Goal: Task Accomplishment & Management: Use online tool/utility

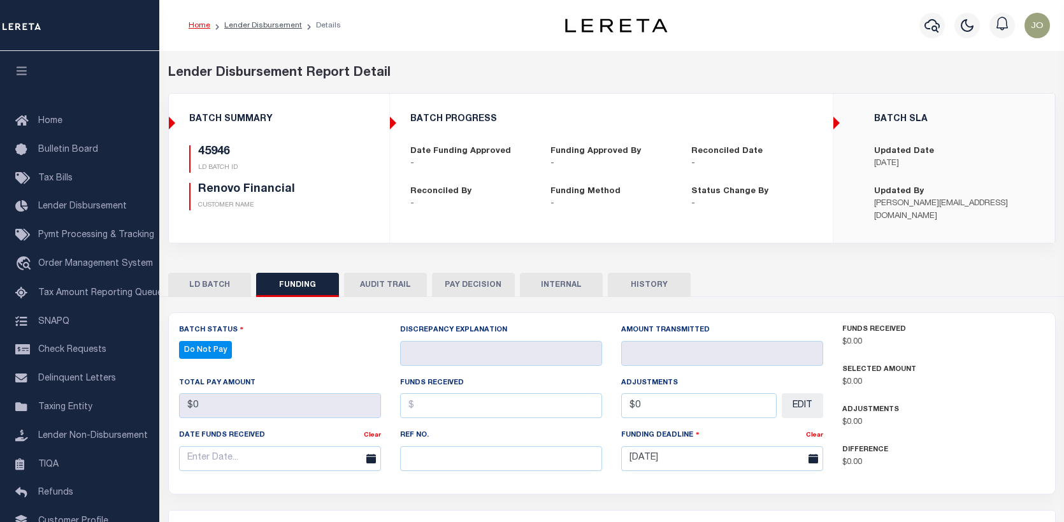
select select "100"
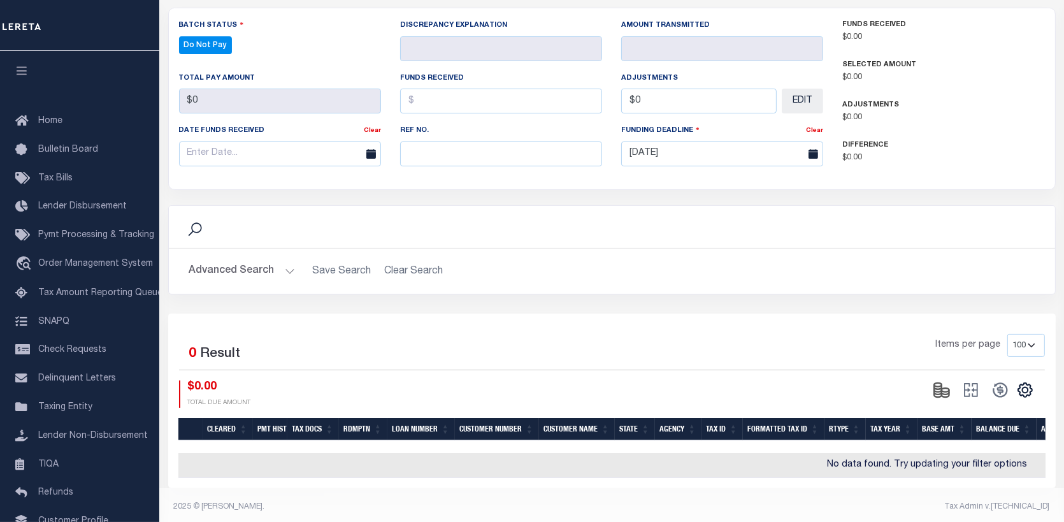
scroll to position [304, 0]
click at [68, 262] on span "Order Management System" at bounding box center [95, 263] width 115 height 9
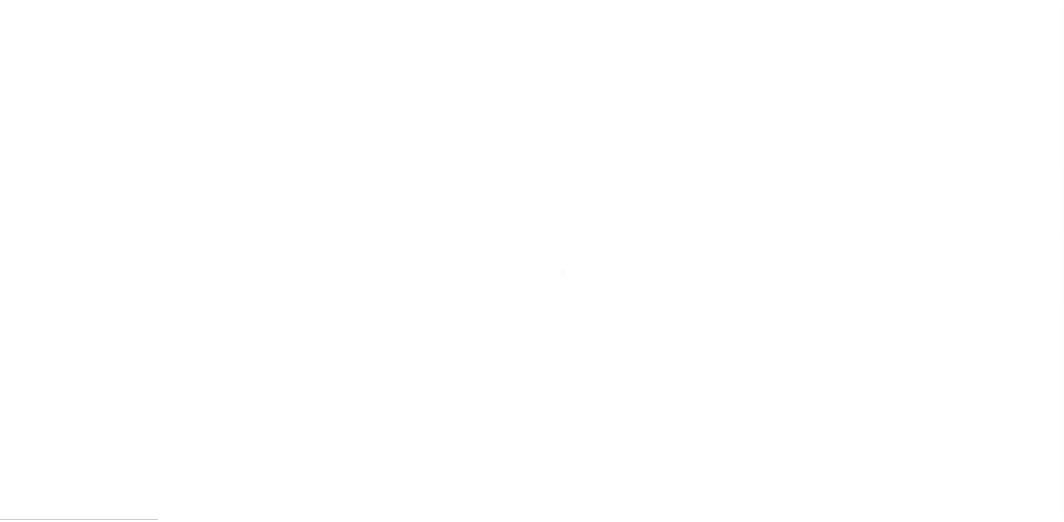
scroll to position [92, 0]
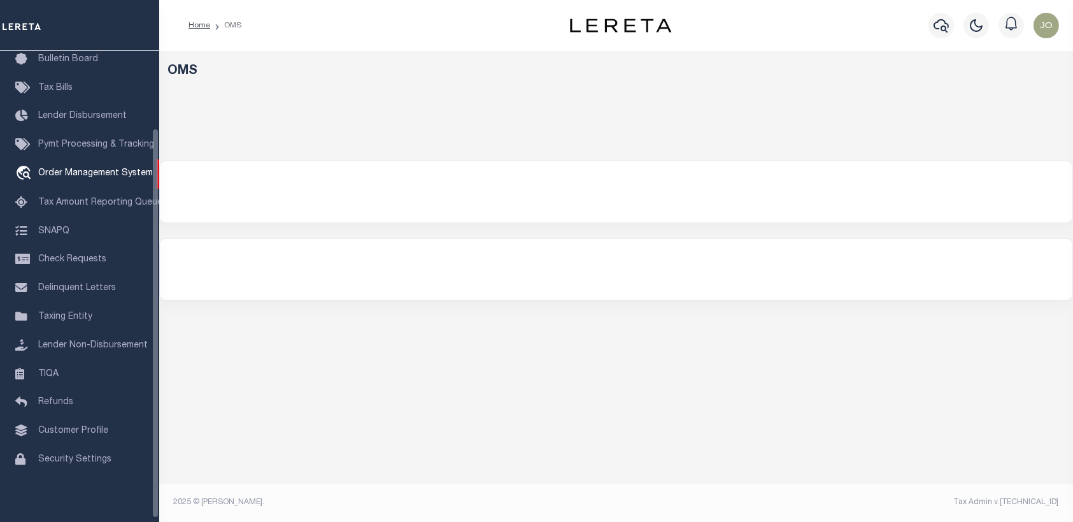
select select "200"
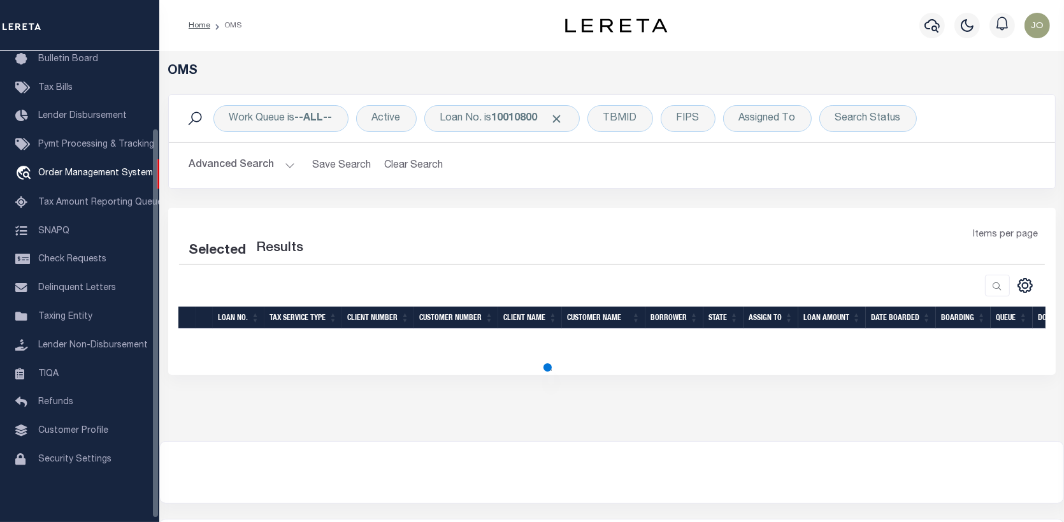
select select "200"
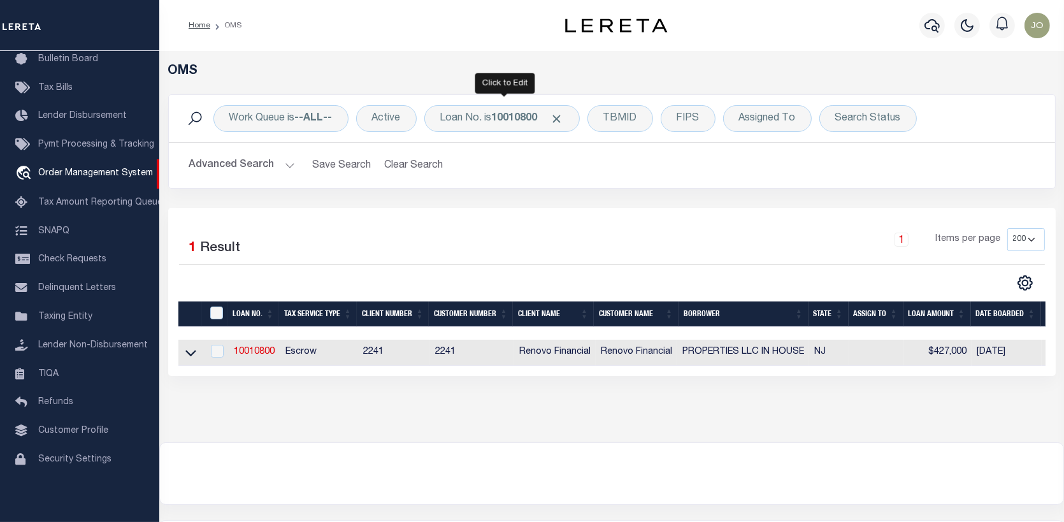
click at [559, 110] on div "Loan No. is 10010800" at bounding box center [501, 118] width 155 height 27
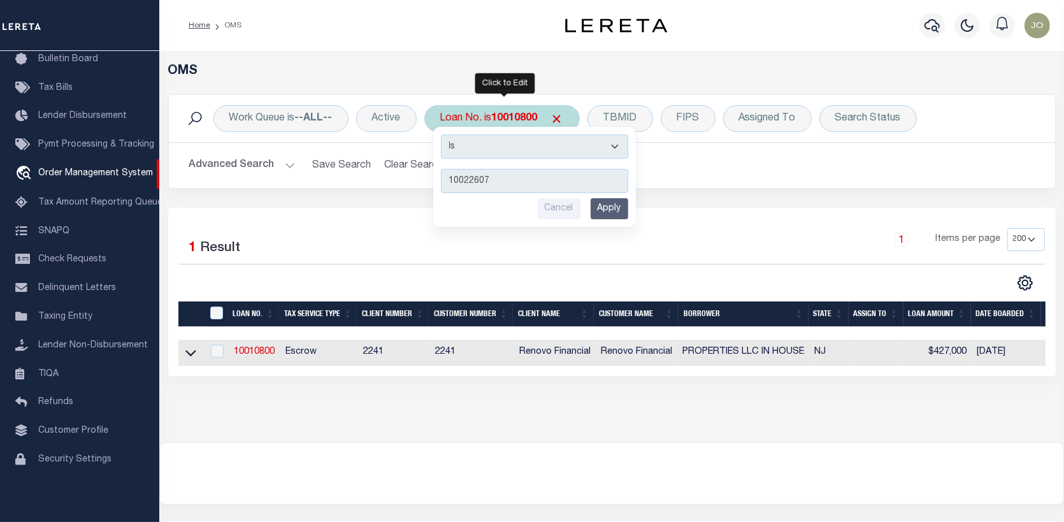
type input "10022607"
click at [617, 211] on input "Apply" at bounding box center [609, 208] width 38 height 21
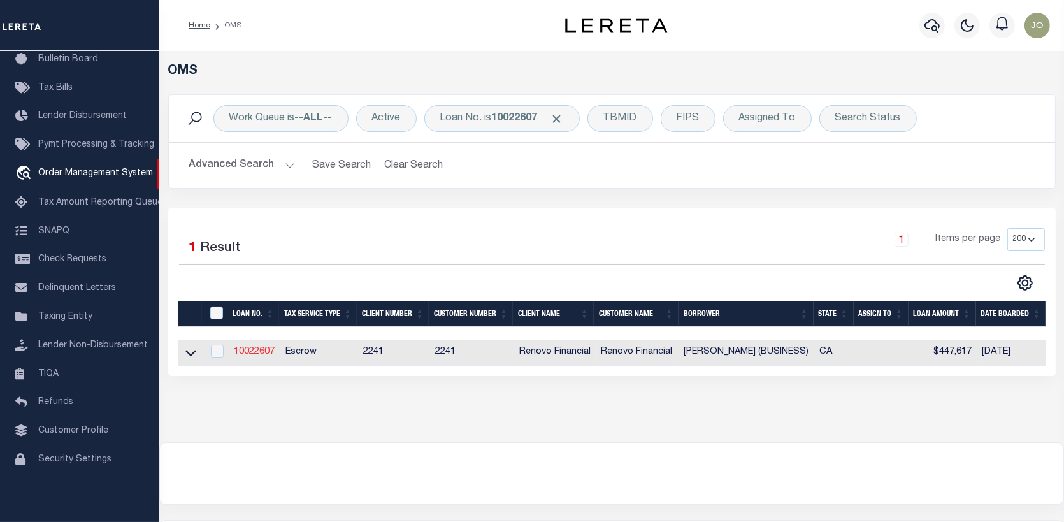
click at [259, 352] on link "10022607" at bounding box center [254, 351] width 41 height 9
type input "10022607"
type input "[PERSON_NAME] (BUSINESS)"
select select
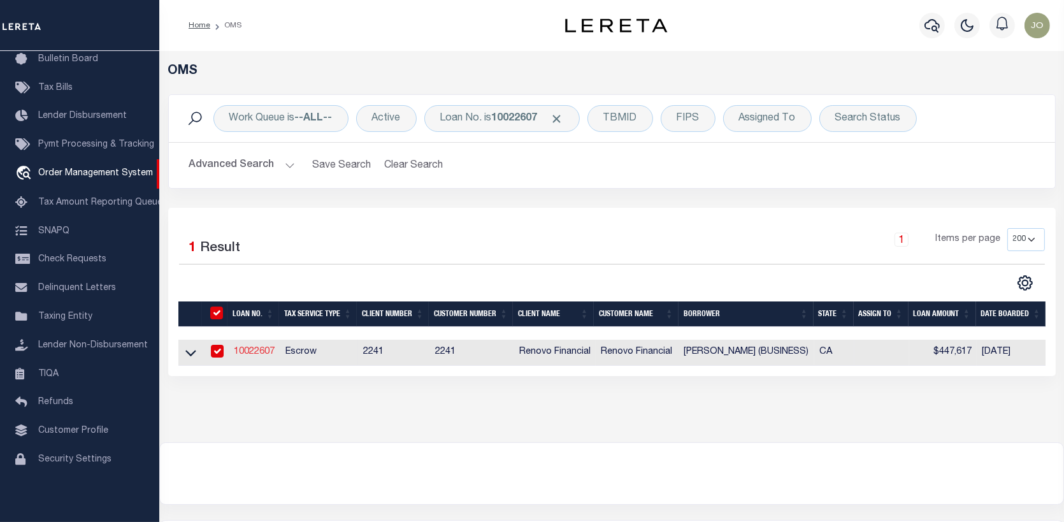
select select "400"
select select "Escrow"
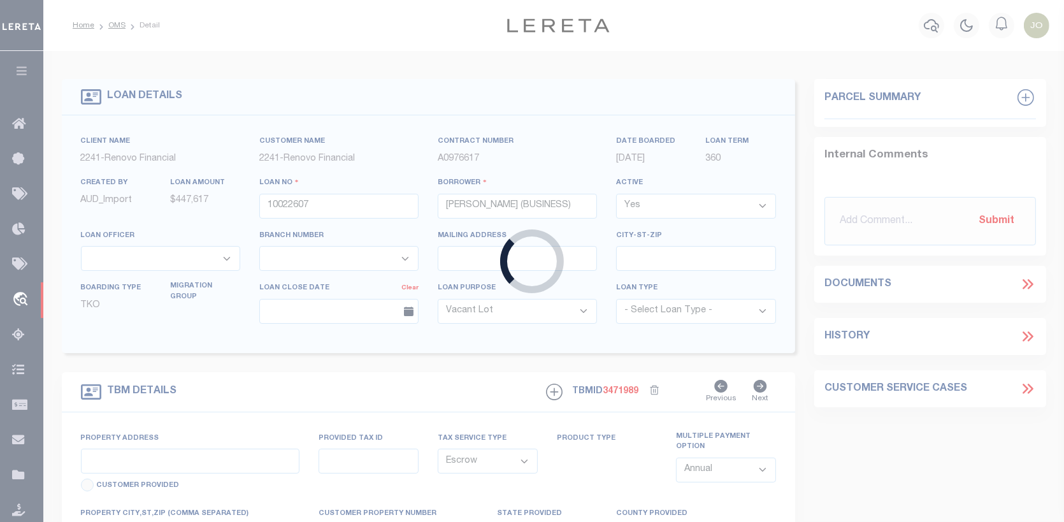
type input "[STREET_ADDRESS]"
select select
type input "[GEOGRAPHIC_DATA]"
type input "a0kUS00000CNmGL"
type input "CA"
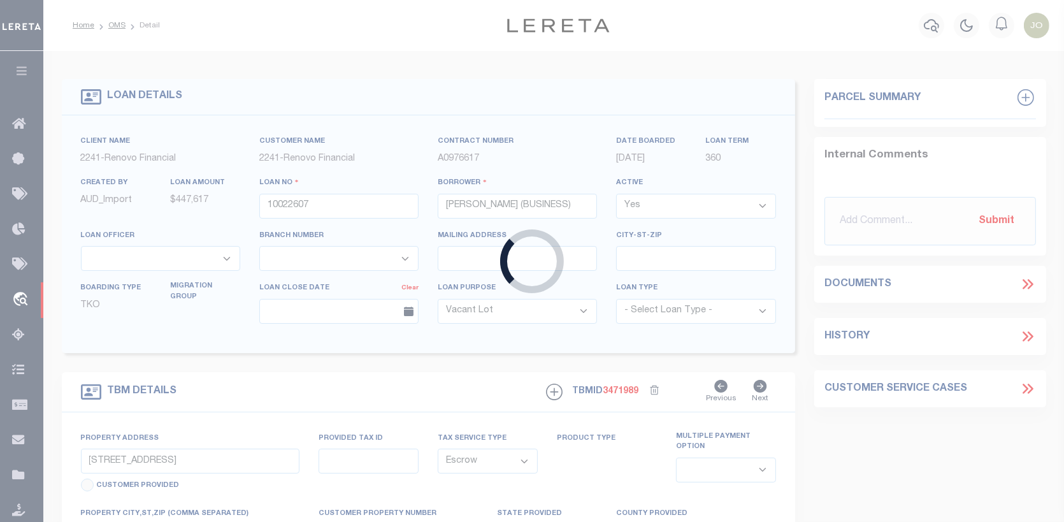
select select
select select "25067"
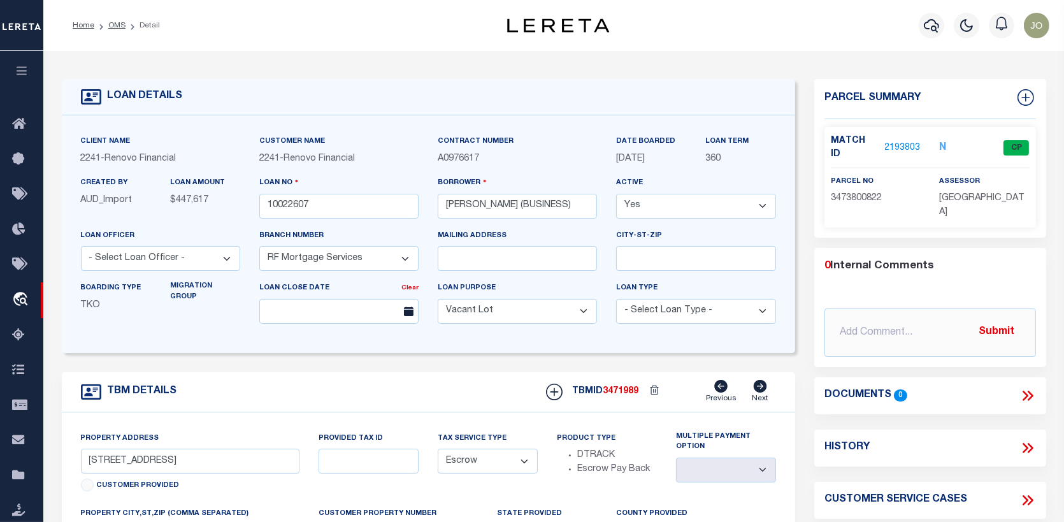
click at [908, 143] on link "2193803" at bounding box center [903, 147] width 36 height 13
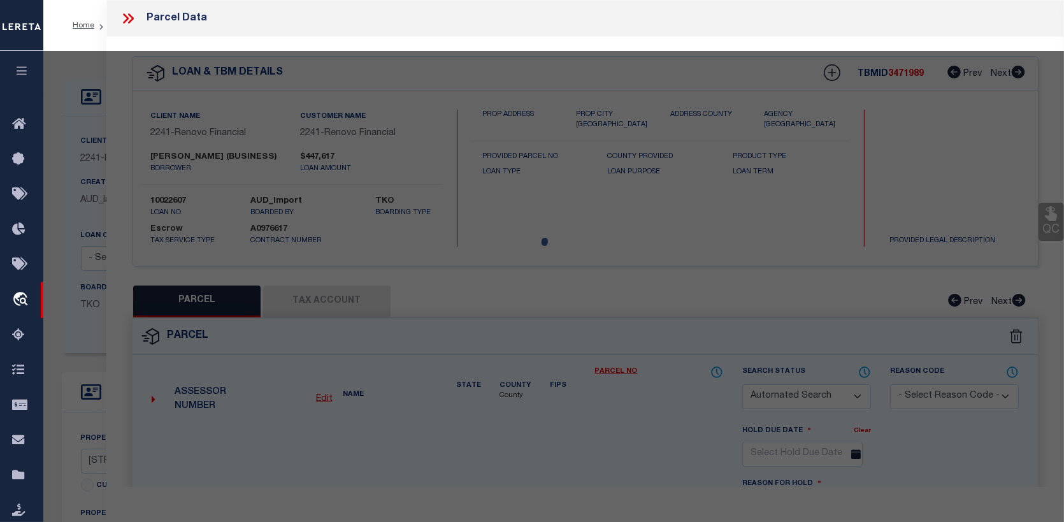
checkbox input "false"
select select "CP"
type input "[PERSON_NAME]"
select select "ATL"
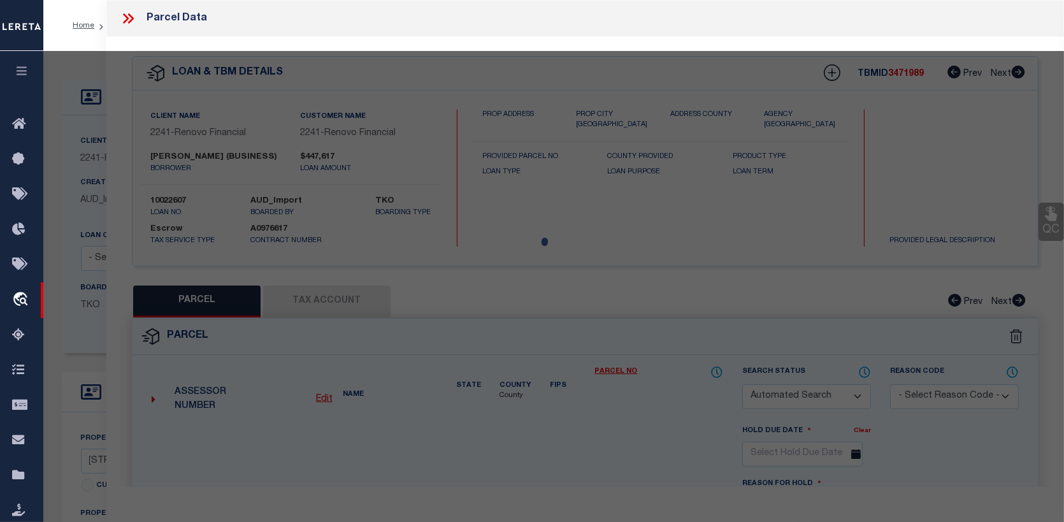
select select "ADD"
type input "4070 [GEOGRAPHIC_DATA] , #22"
checkbox input "false"
type input "[GEOGRAPHIC_DATA]"
type textarea "TR 10997 LOT 3*US 22PER DOC84-325307&UND INT IN"
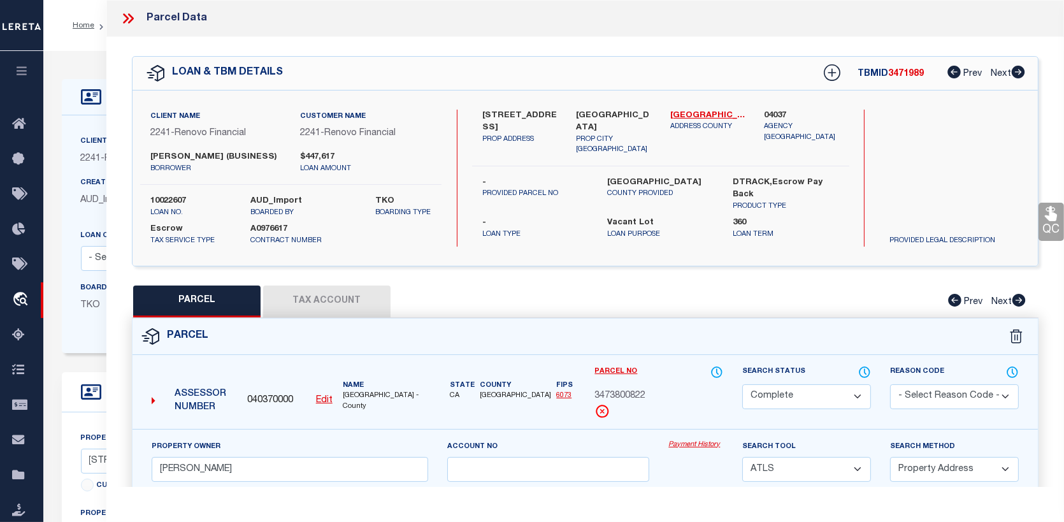
click at [697, 439] on link "Payment History" at bounding box center [695, 444] width 55 height 11
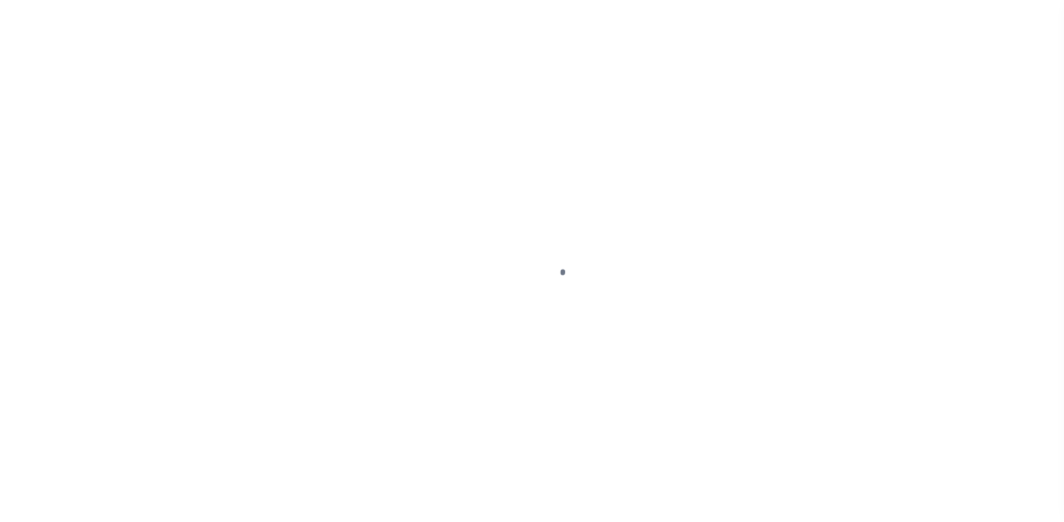
select select "25067"
select select "400"
select select "Escrow"
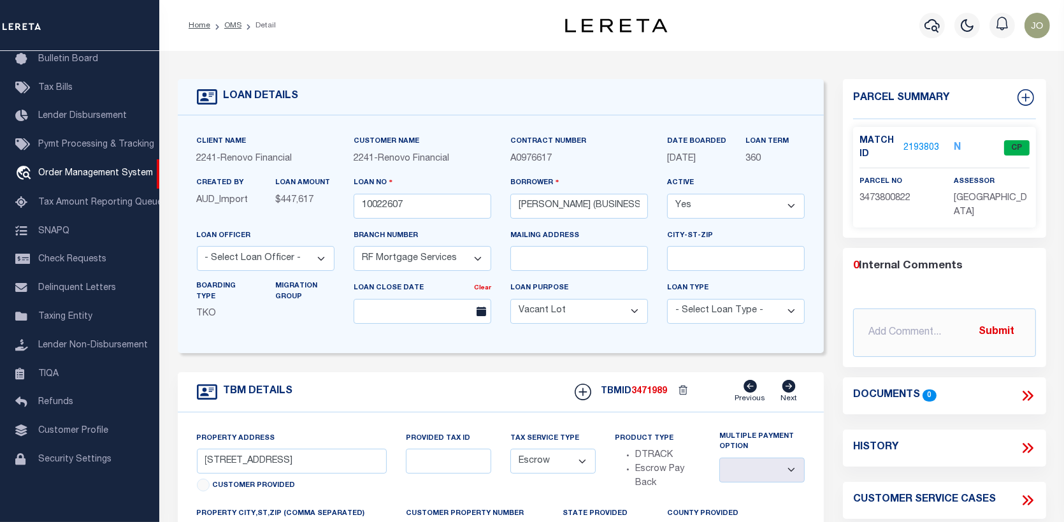
click at [919, 141] on link "2193803" at bounding box center [921, 147] width 36 height 13
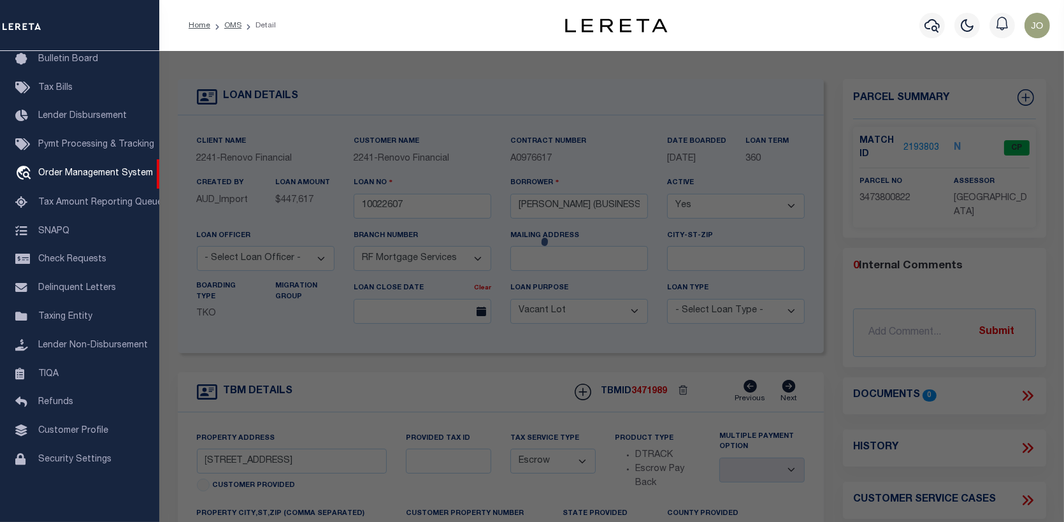
select select "AS"
select select
checkbox input "false"
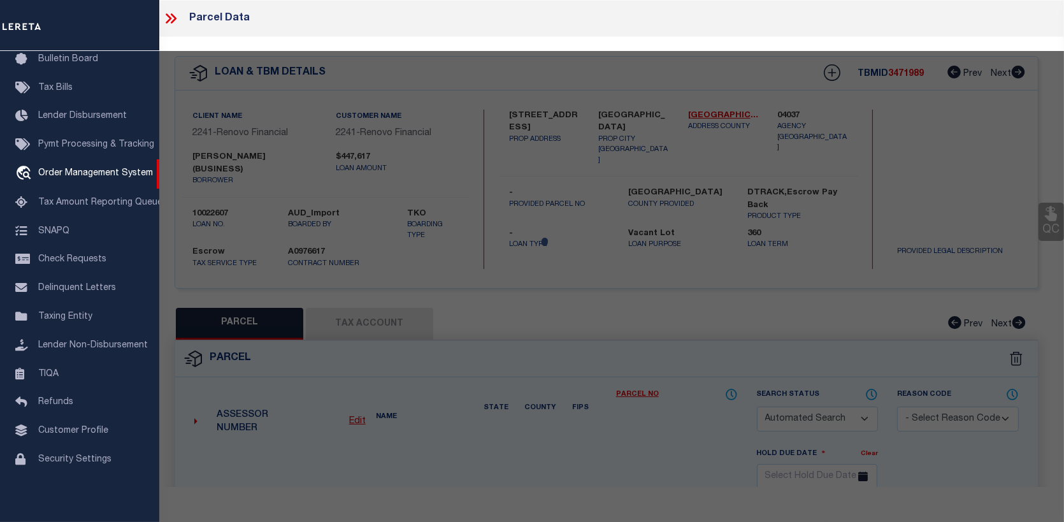
select select "CP"
type input "[PERSON_NAME]"
select select "ATL"
select select "ADD"
type input "4070 [GEOGRAPHIC_DATA] , #22"
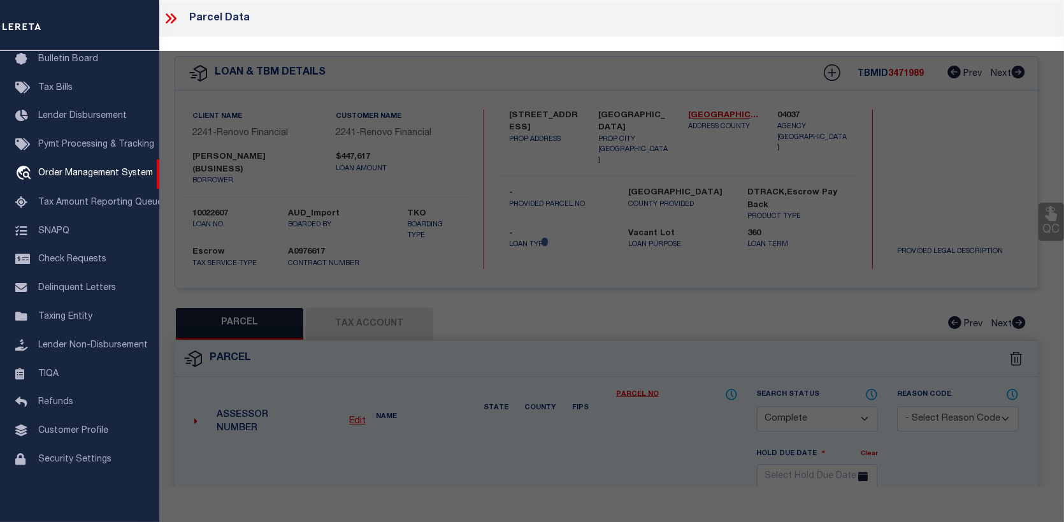
checkbox input "false"
type input "[GEOGRAPHIC_DATA]"
type textarea "TR 10997 LOT 3*US 22PER DOC84-325307&UND INT IN"
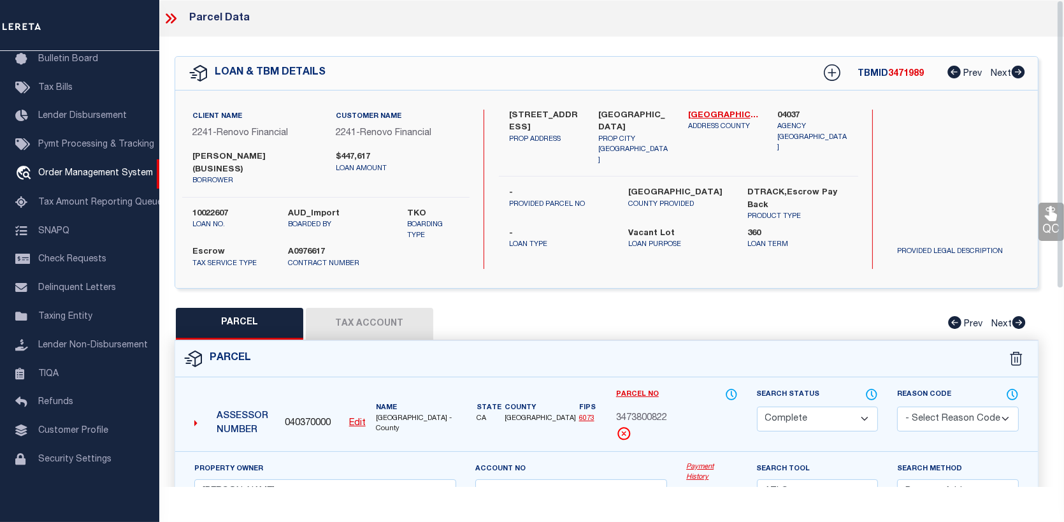
click at [695, 466] on link "Payment History" at bounding box center [711, 472] width 51 height 21
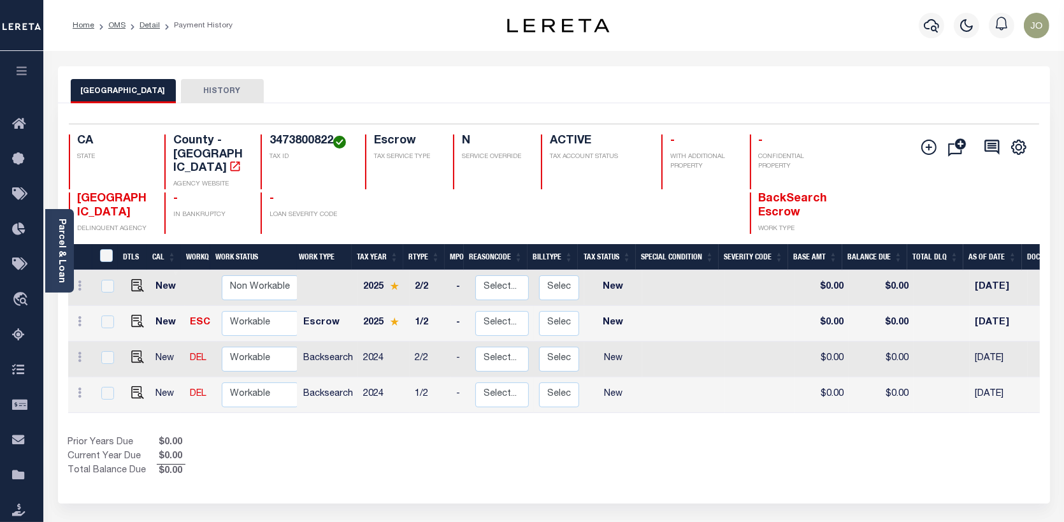
click at [229, 85] on button "HISTORY" at bounding box center [222, 91] width 83 height 24
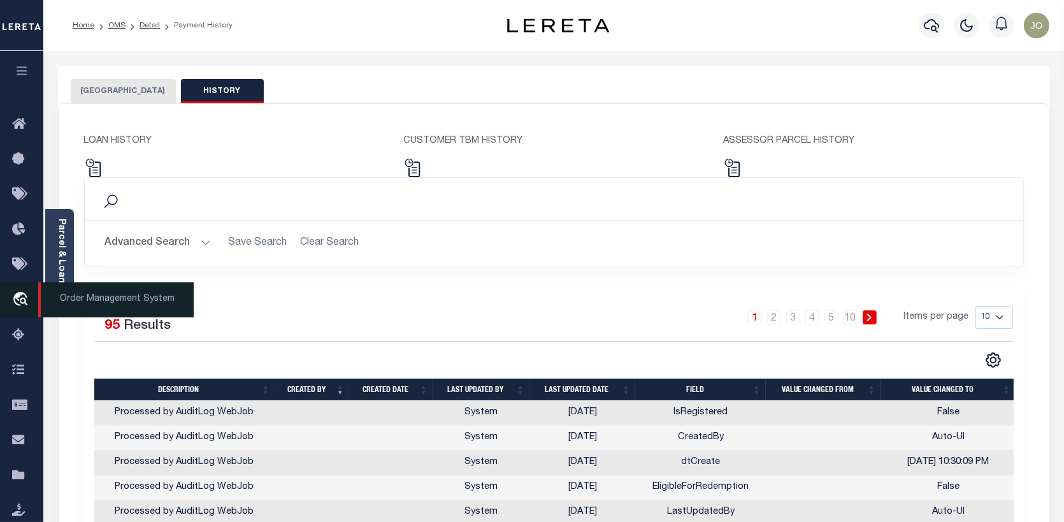
click at [22, 299] on icon "travel_explore" at bounding box center [22, 300] width 20 height 17
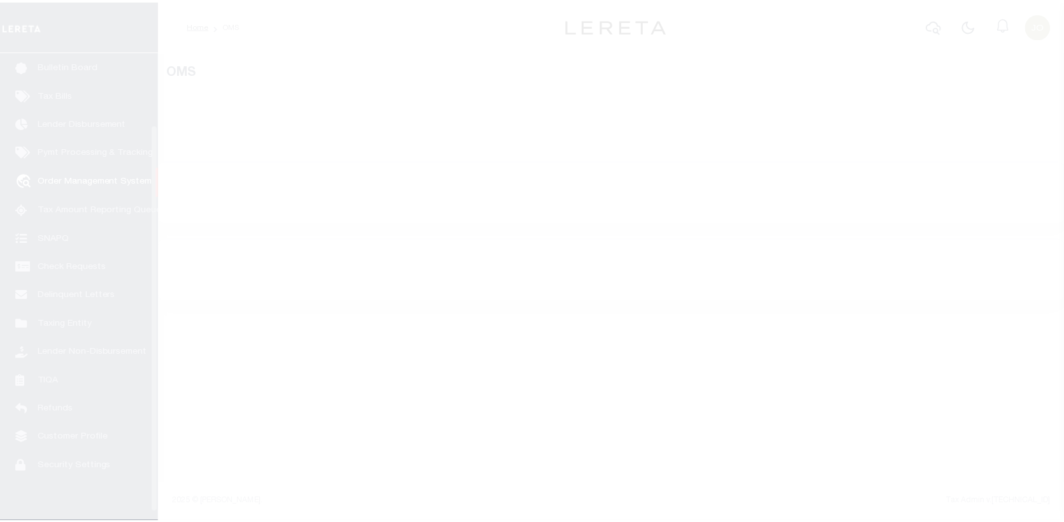
scroll to position [92, 0]
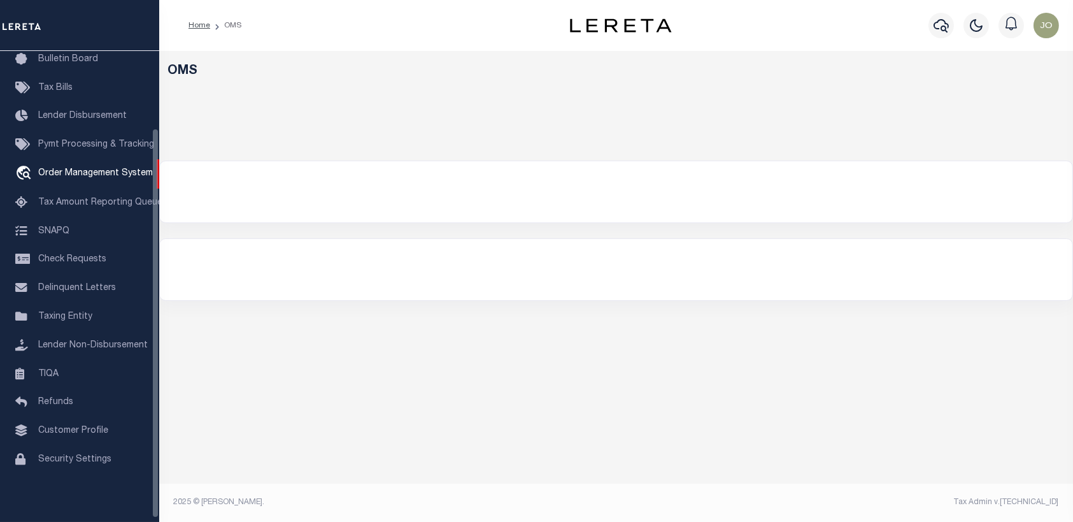
select select "200"
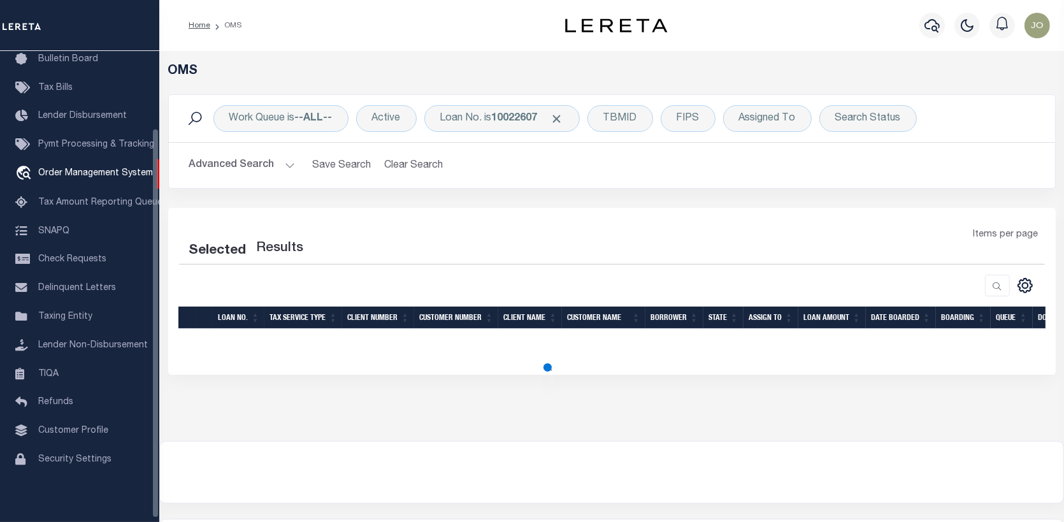
select select "200"
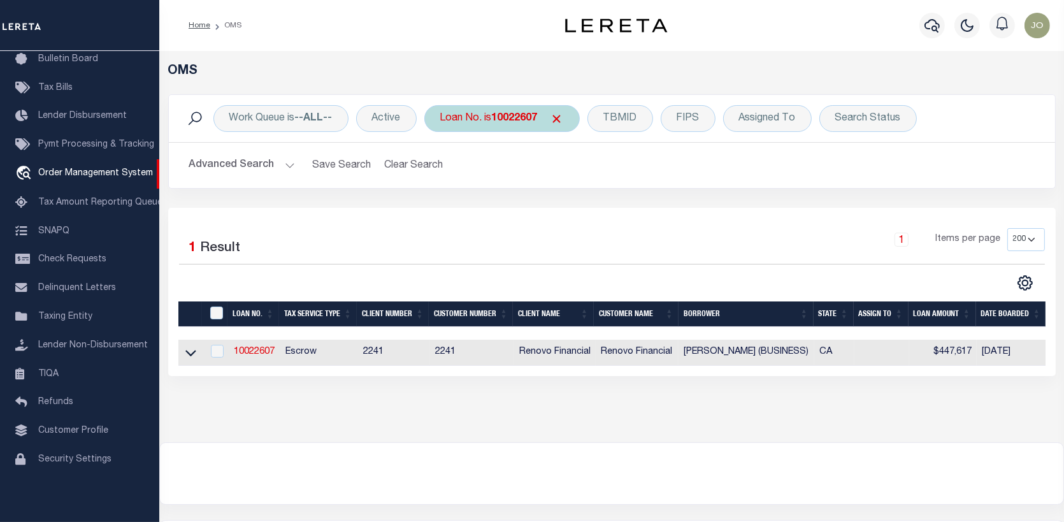
click at [558, 117] on span "Click to Remove" at bounding box center [556, 118] width 13 height 13
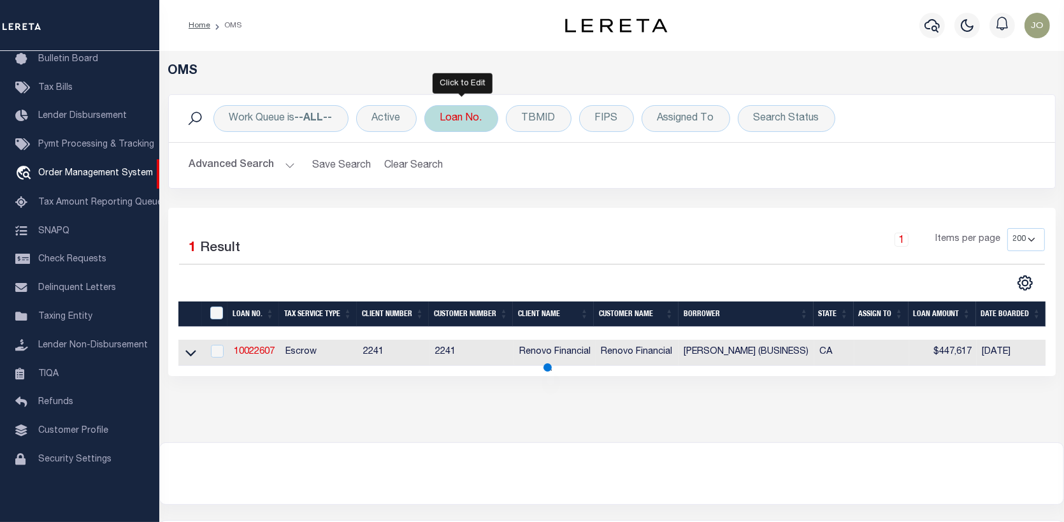
click at [466, 112] on div "Loan No." at bounding box center [461, 118] width 74 height 27
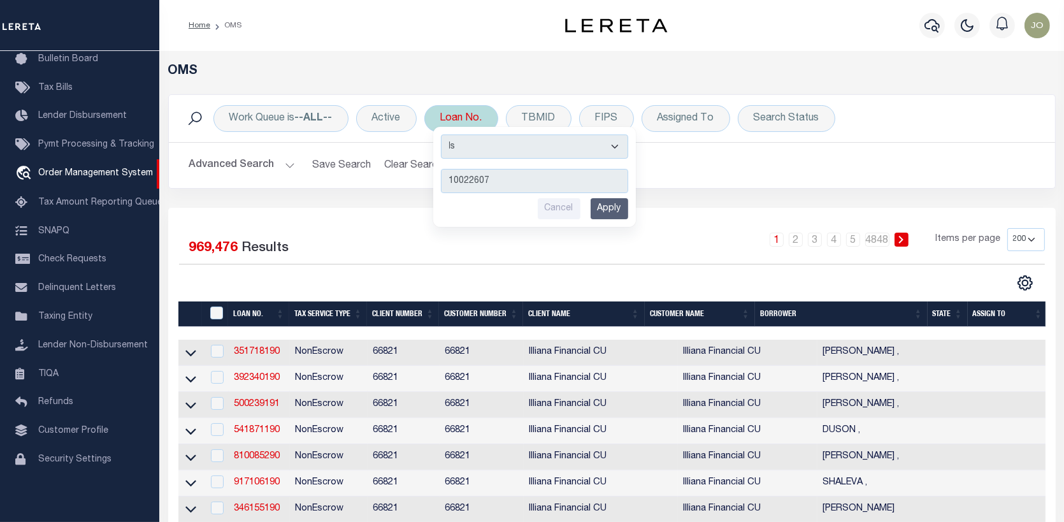
type input "10022607"
click at [606, 201] on input "Apply" at bounding box center [609, 208] width 38 height 21
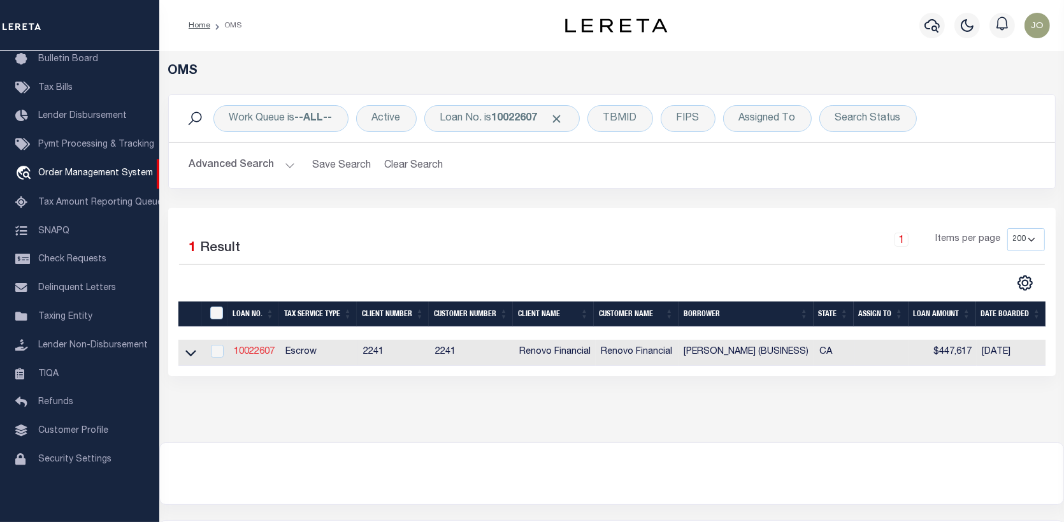
click at [250, 351] on link "10022607" at bounding box center [254, 351] width 41 height 9
type input "10022607"
type input "[PERSON_NAME] (BUSINESS)"
select select
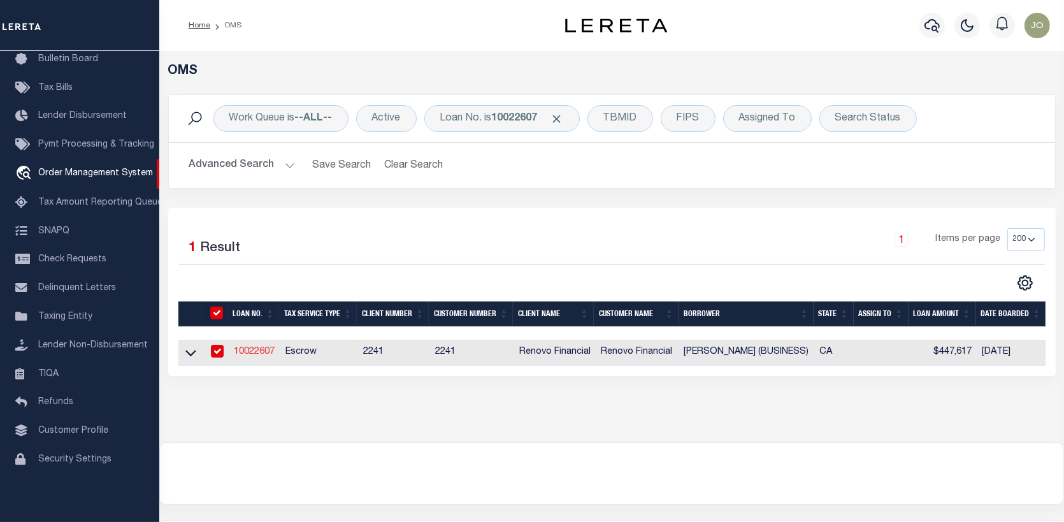
select select "400"
select select "Escrow"
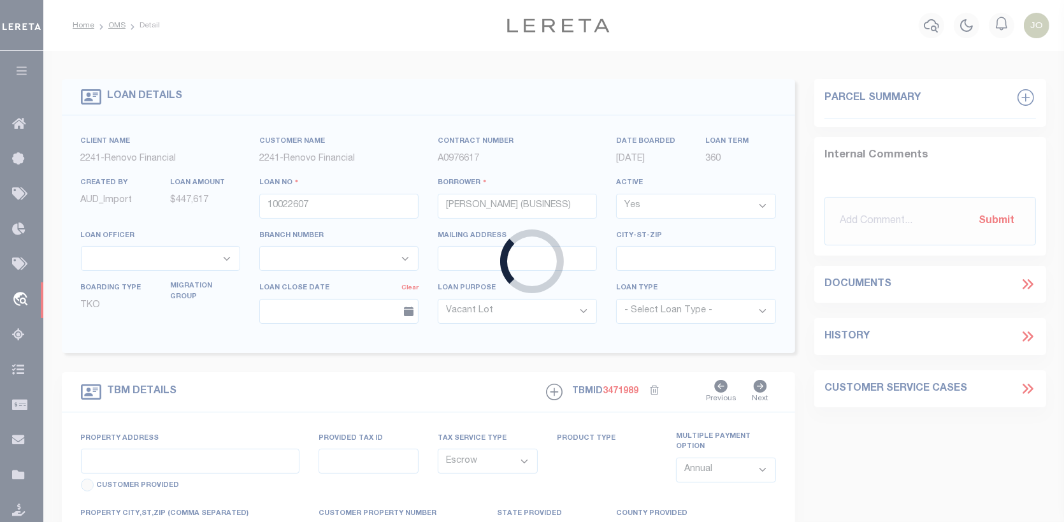
type input "[STREET_ADDRESS]"
select select
type input "[GEOGRAPHIC_DATA]"
type input "a0kUS00000CNmGL"
type input "CA"
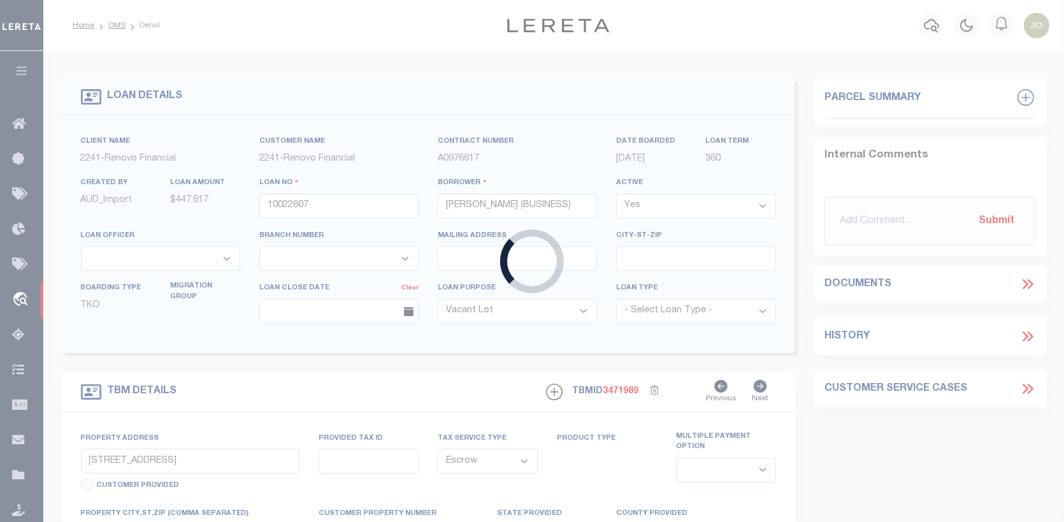
select select
select select "25067"
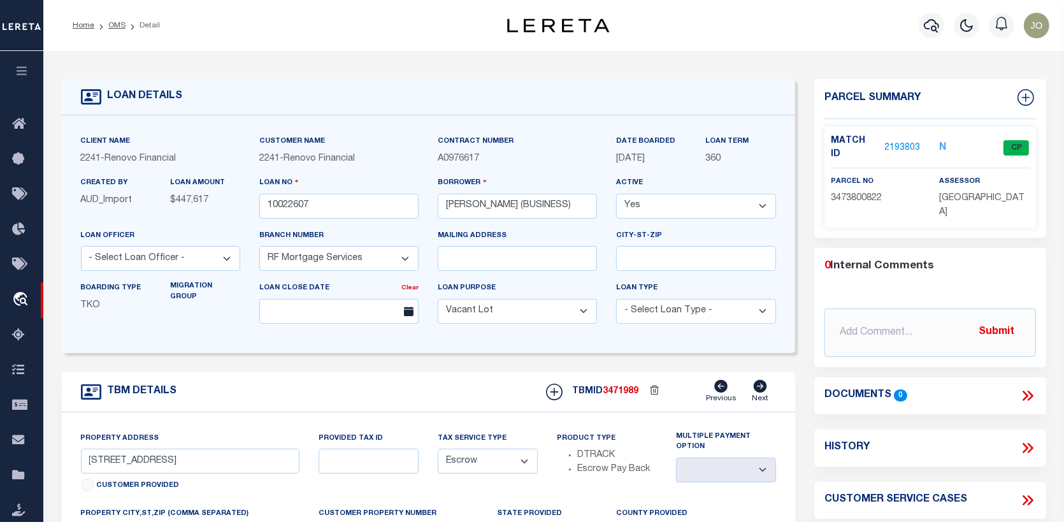
click at [901, 141] on link "2193803" at bounding box center [903, 147] width 36 height 13
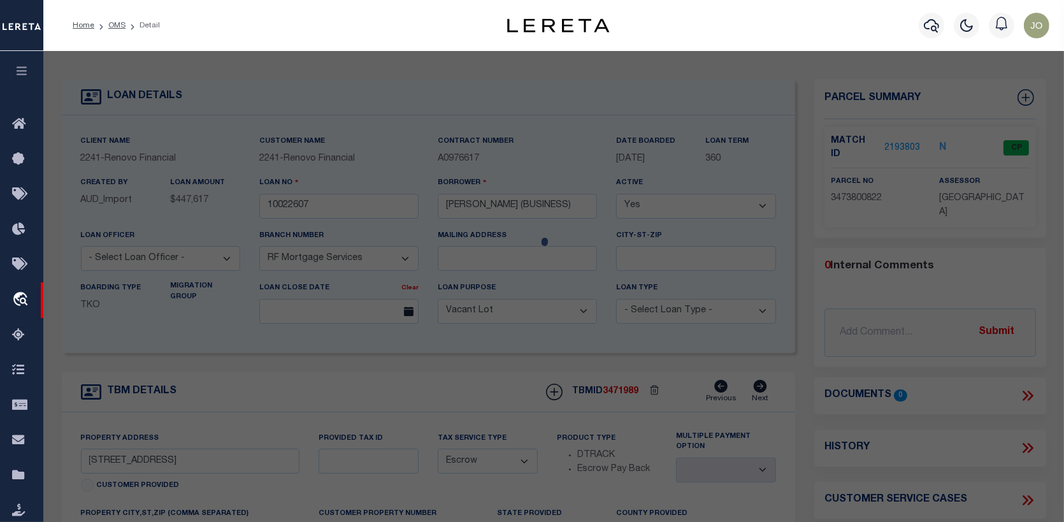
checkbox input "false"
select select "CP"
type input "[PERSON_NAME]"
select select "ATL"
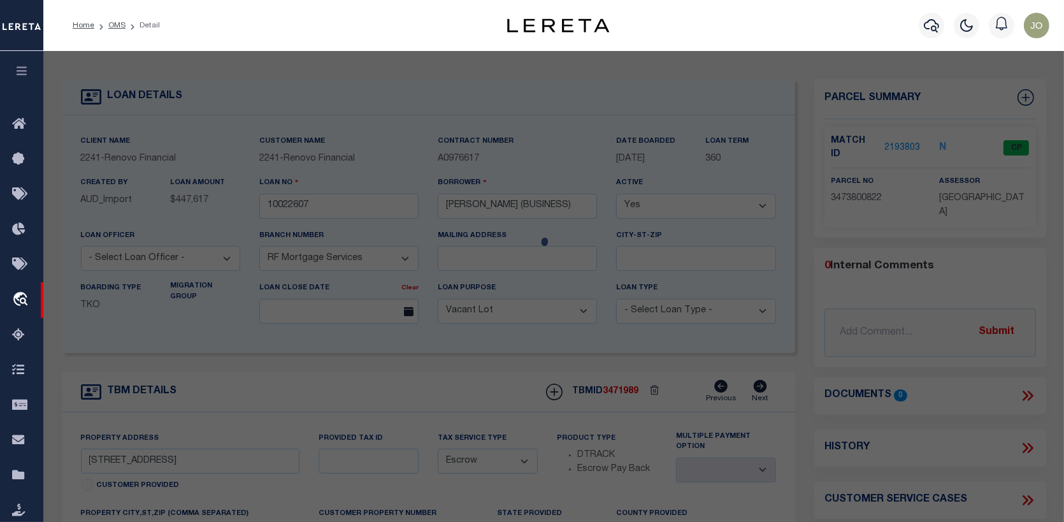
select select "ADD"
type input "4070 [GEOGRAPHIC_DATA] , #22"
checkbox input "false"
type input "[GEOGRAPHIC_DATA]"
type textarea "TR 10997 LOT 3*US 22PER DOC84-325307&UND INT IN"
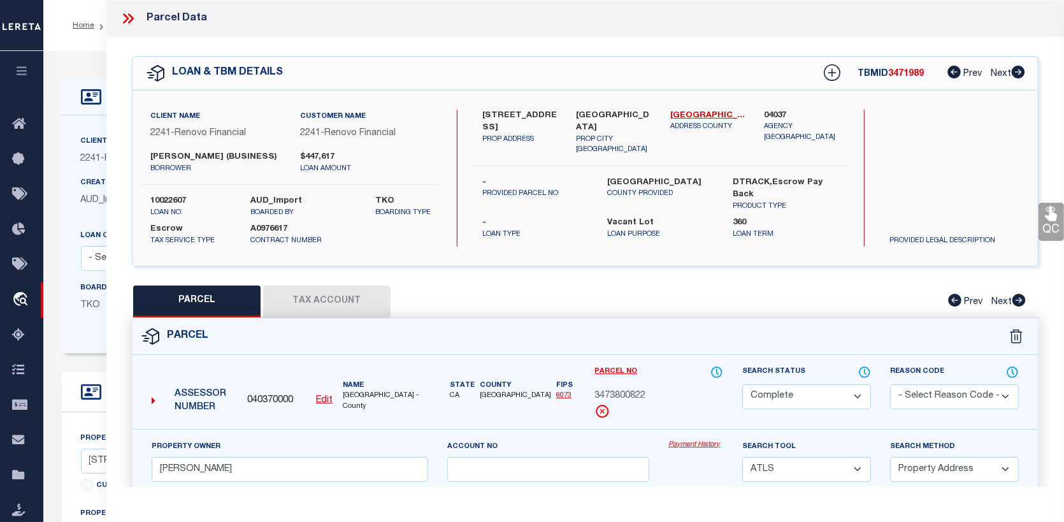
click at [301, 292] on button "Tax Account" at bounding box center [326, 301] width 127 height 32
select select "100"
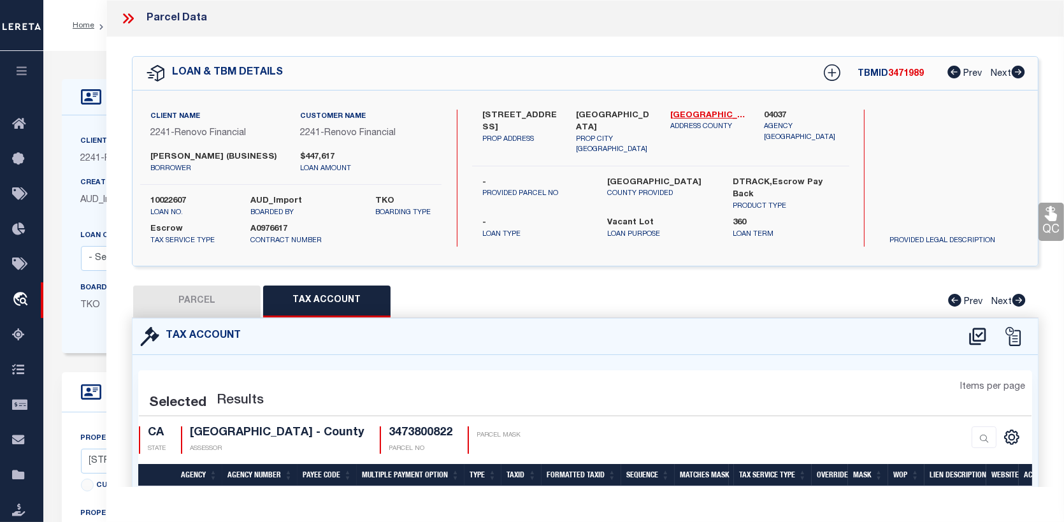
select select "100"
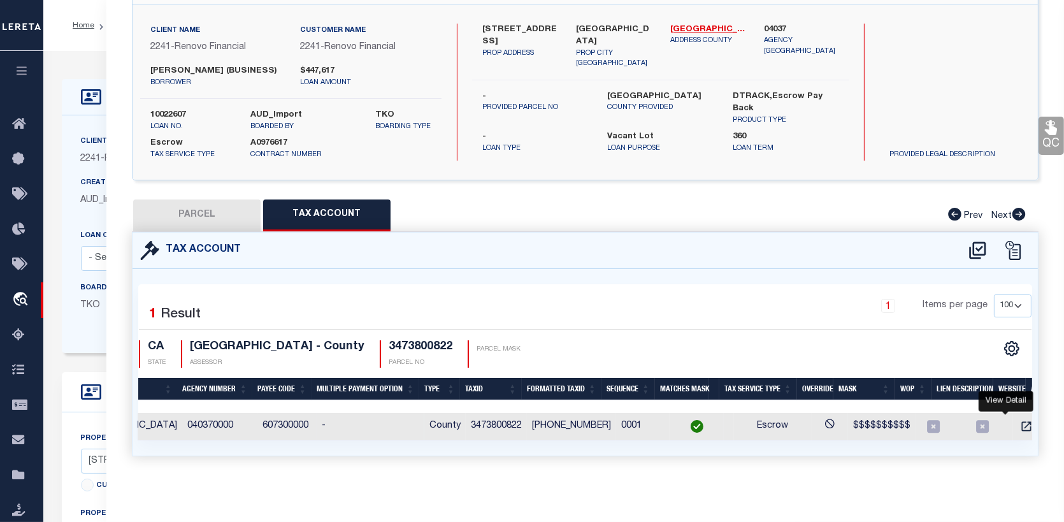
click at [1018, 421] on link "" at bounding box center [1026, 425] width 17 height 9
